Goal: Task Accomplishment & Management: Use online tool/utility

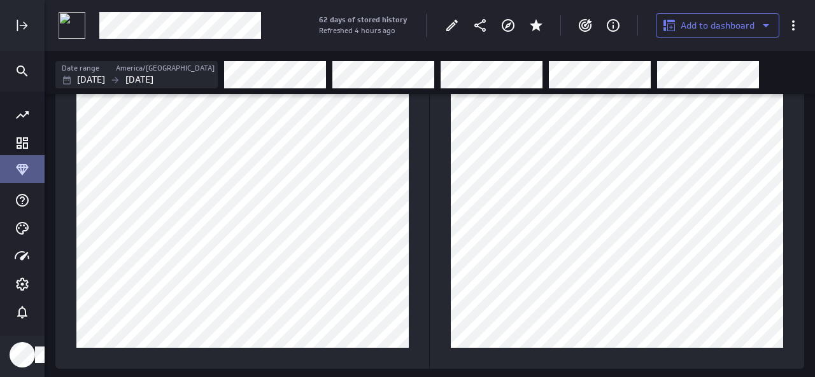
scroll to position [397, 789]
click at [18, 22] on rect "Expand" at bounding box center [17, 25] width 1 height 11
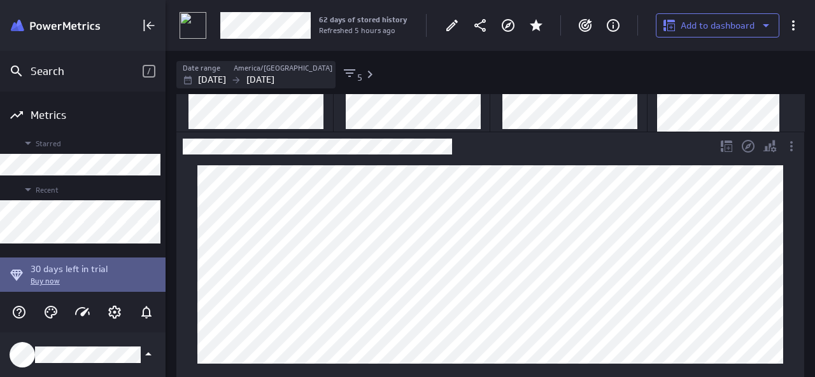
scroll to position [0, 0]
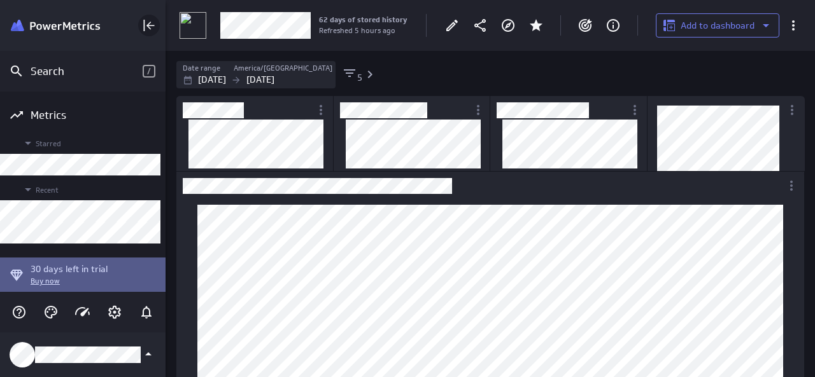
click at [155, 25] on icon "Collapse" at bounding box center [148, 25] width 15 height 15
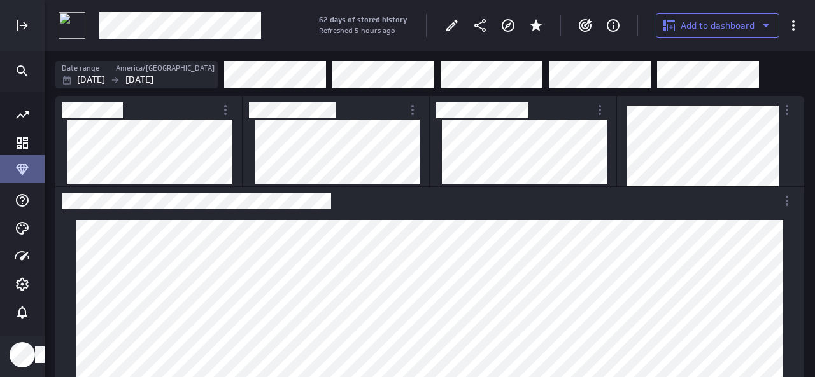
scroll to position [740, 768]
click at [790, 78] on div "Filters" at bounding box center [514, 74] width 580 height 28
click at [73, 27] on img at bounding box center [72, 25] width 27 height 27
click at [440, 30] on div at bounding box center [452, 25] width 28 height 28
click at [446, 31] on icon "Edit" at bounding box center [451, 25] width 15 height 15
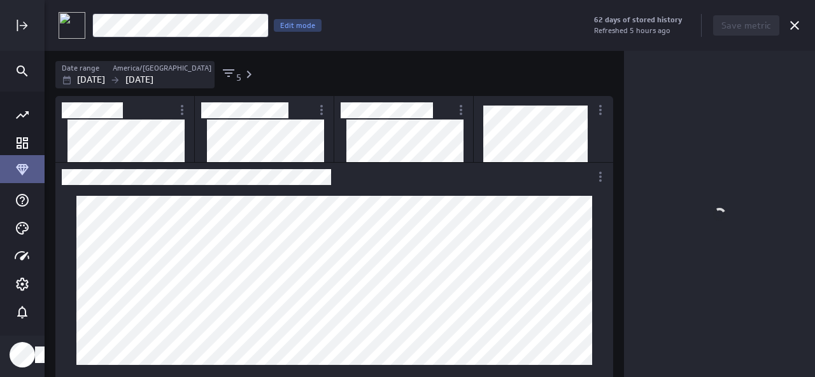
scroll to position [6, 6]
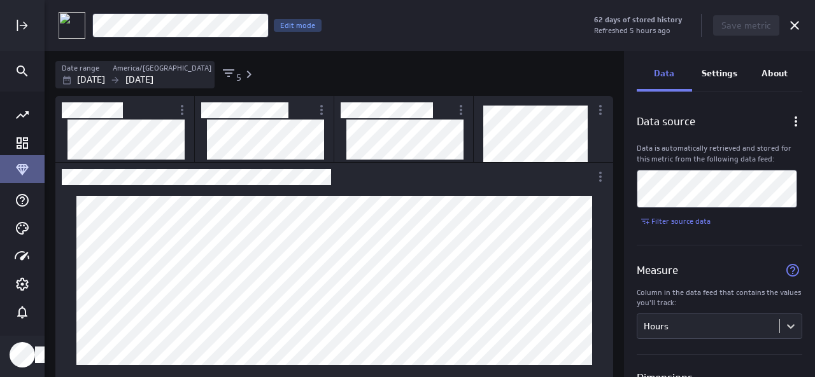
click at [764, 75] on p "About" at bounding box center [774, 73] width 26 height 13
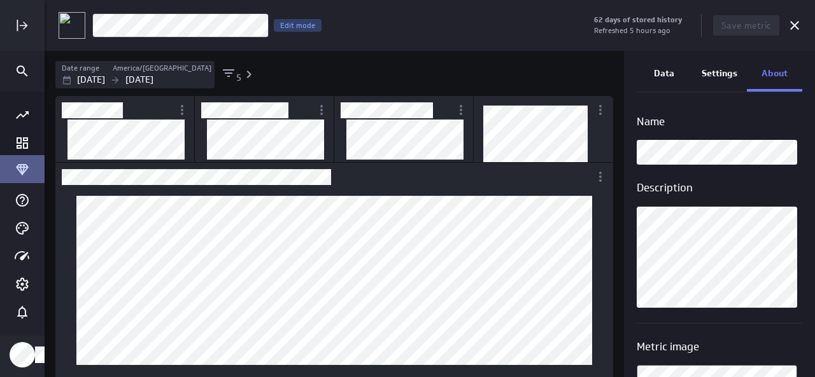
scroll to position [160, 0]
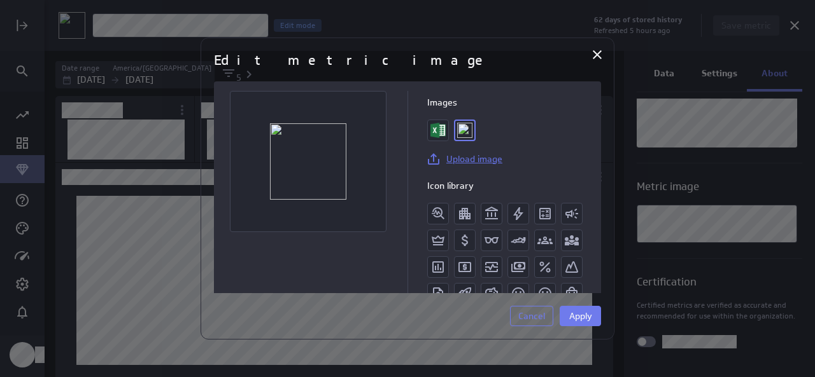
click at [453, 164] on link "Upload image" at bounding box center [464, 158] width 76 height 15
click at [545, 315] on button "Cancel" at bounding box center [531, 316] width 43 height 20
